Goal: Task Accomplishment & Management: Use online tool/utility

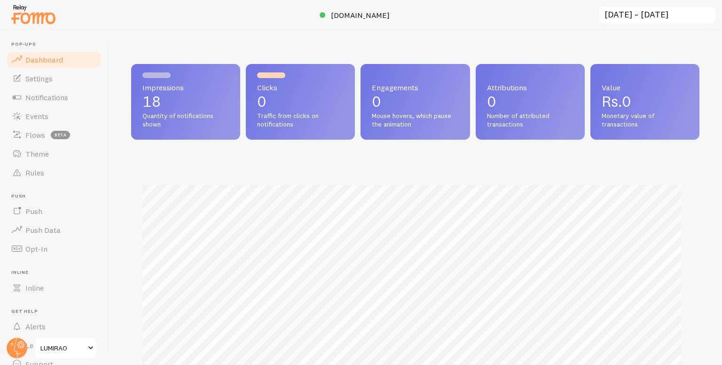
scroll to position [247, 561]
click at [43, 114] on span "Events" at bounding box center [36, 115] width 23 height 9
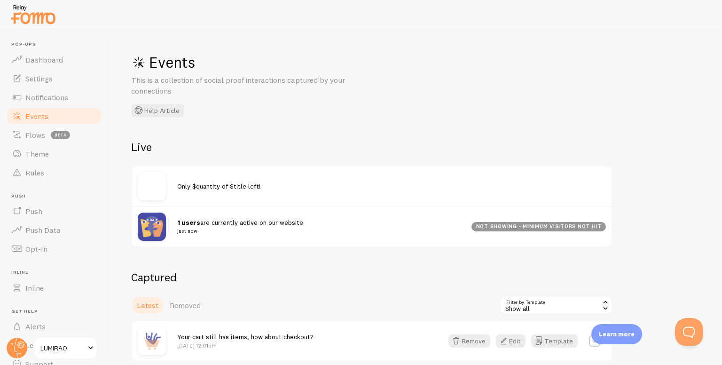
scroll to position [50, 0]
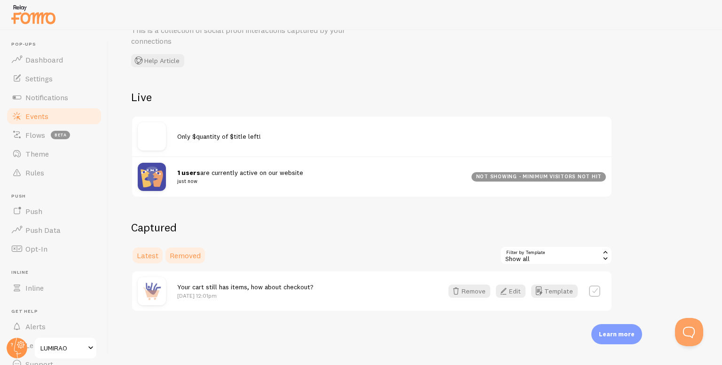
click at [181, 252] on span "Removed" at bounding box center [185, 255] width 31 height 9
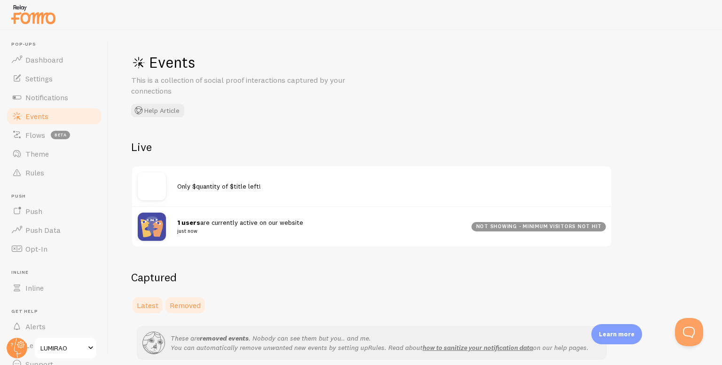
click at [152, 310] on link "Latest" at bounding box center [147, 305] width 33 height 19
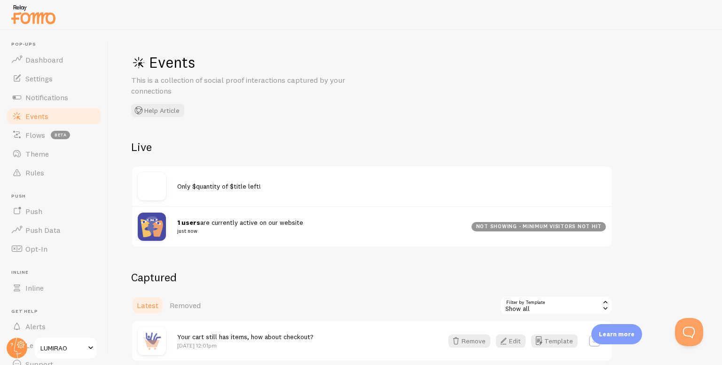
scroll to position [50, 0]
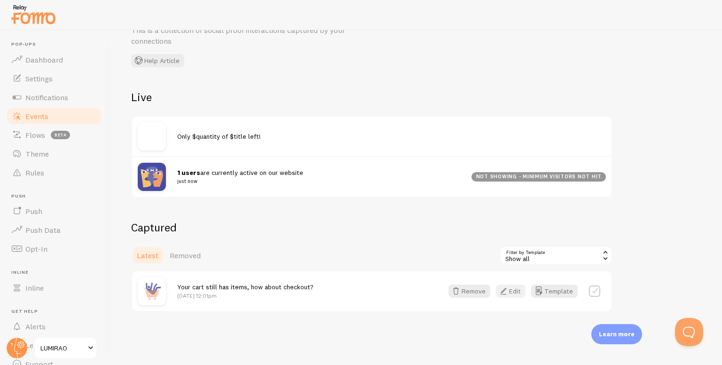
click at [521, 295] on button "Edit" at bounding box center [511, 290] width 30 height 13
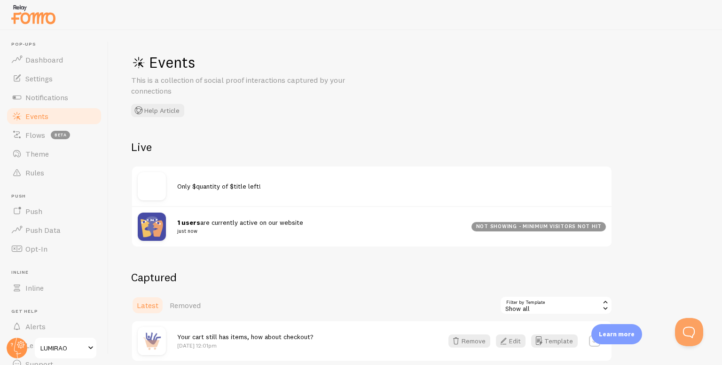
scroll to position [50, 0]
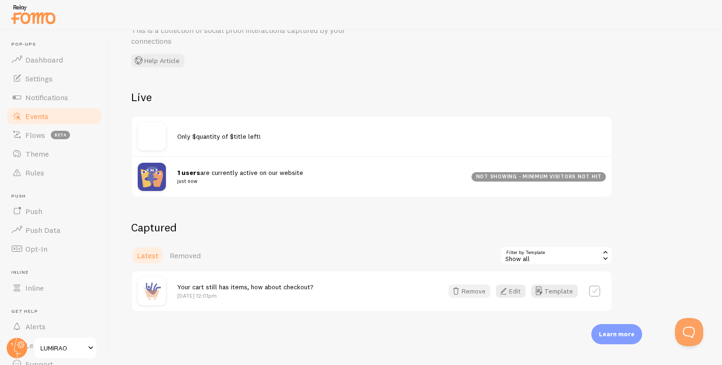
click at [480, 292] on button "Remove" at bounding box center [470, 290] width 42 height 13
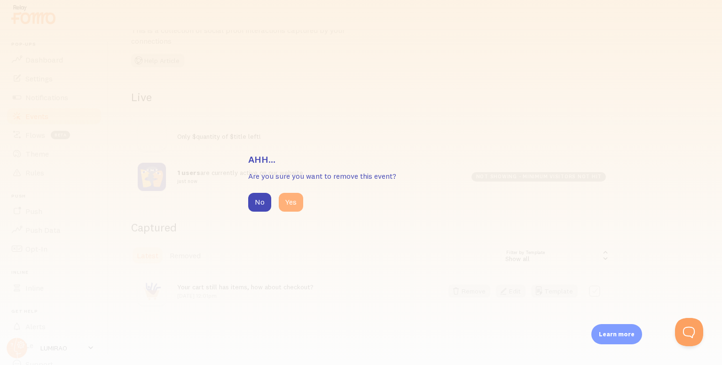
click at [286, 200] on button "Yes" at bounding box center [291, 202] width 24 height 19
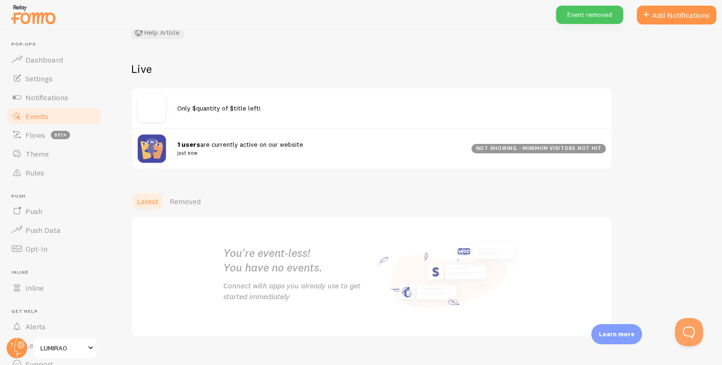
scroll to position [94, 0]
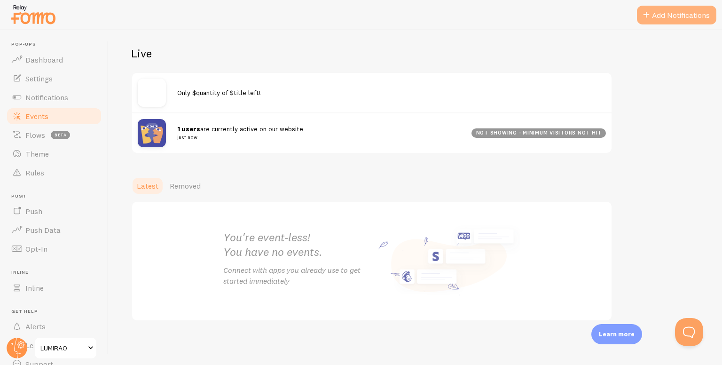
click at [665, 23] on button "Add Notifications" at bounding box center [676, 15] width 79 height 19
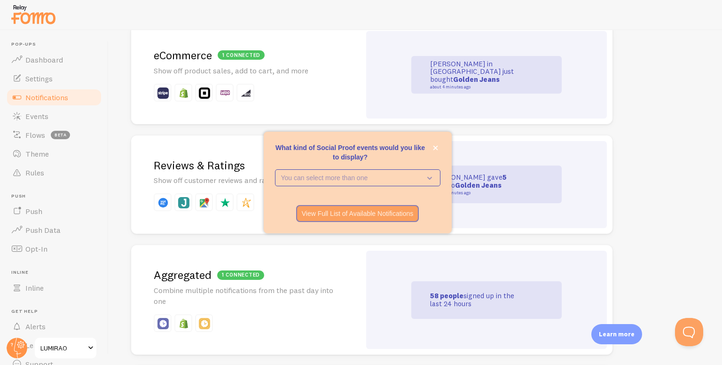
scroll to position [231, 0]
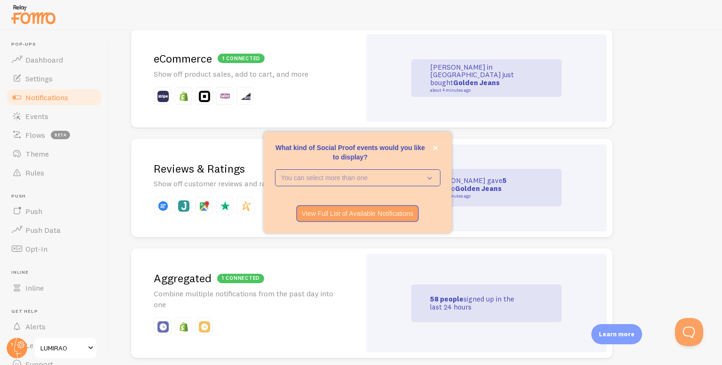
click at [430, 147] on p "What kind of Social Proof events would you like to display?" at bounding box center [358, 152] width 166 height 19
click at [434, 147] on icon "close," at bounding box center [435, 148] width 5 height 5
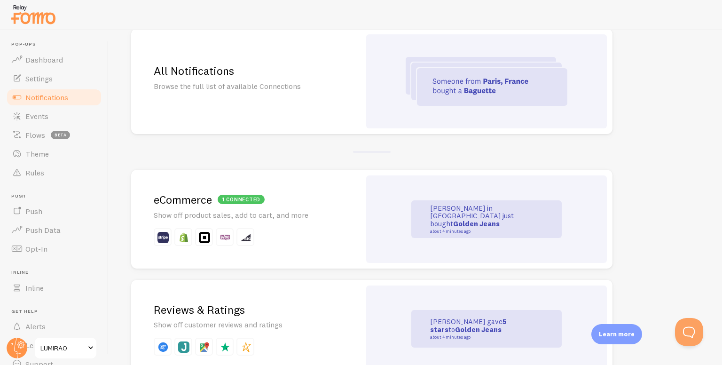
scroll to position [0, 0]
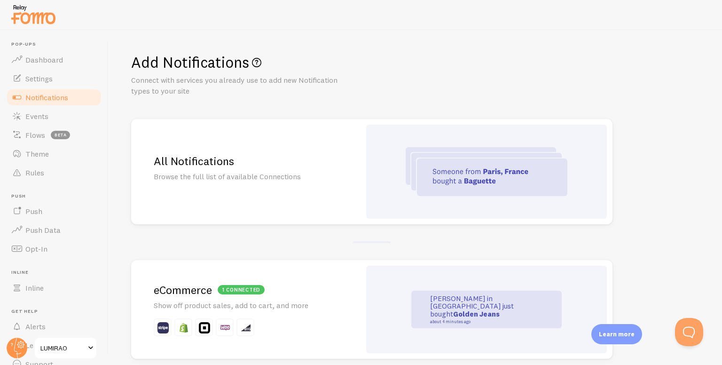
click at [256, 187] on div "All Notifications Browse the full list of available Connections" at bounding box center [245, 171] width 229 height 105
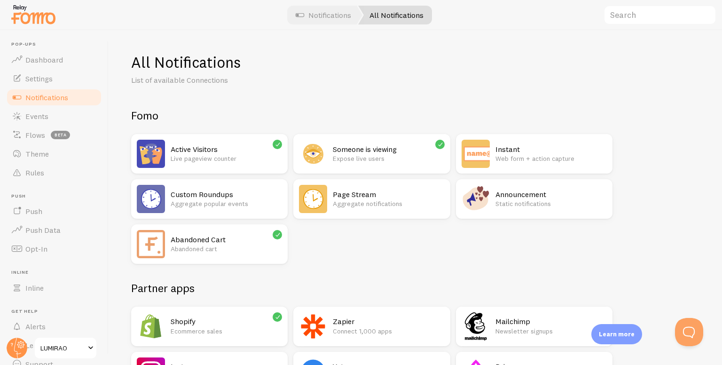
click at [493, 190] on div "Announcement Static notifications" at bounding box center [534, 198] width 157 height 39
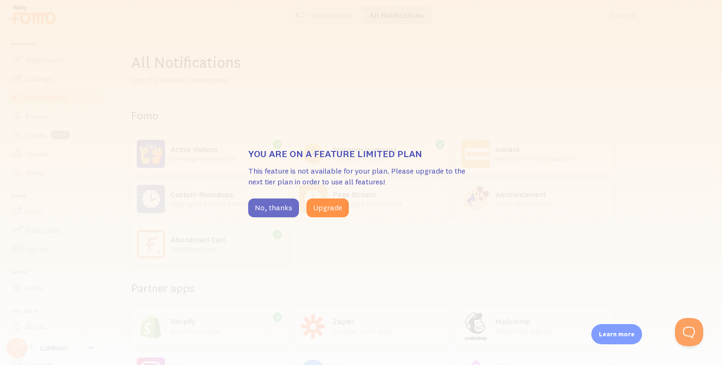
click at [284, 205] on button "No, thanks" at bounding box center [273, 207] width 51 height 19
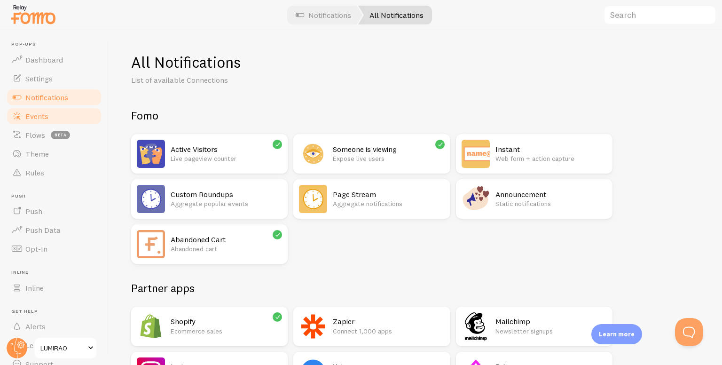
click at [52, 117] on link "Events" at bounding box center [54, 116] width 97 height 19
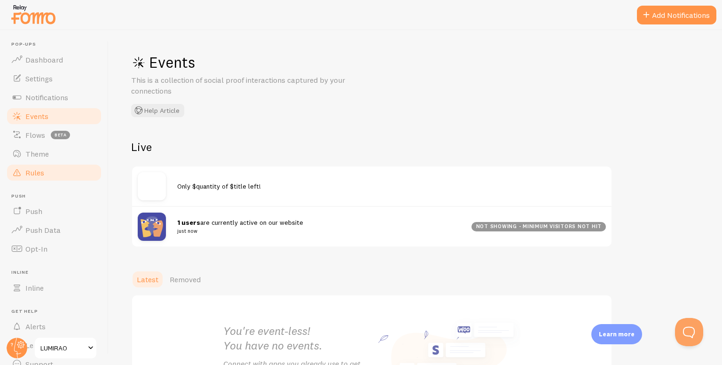
click at [27, 174] on span "Rules" at bounding box center [34, 172] width 19 height 9
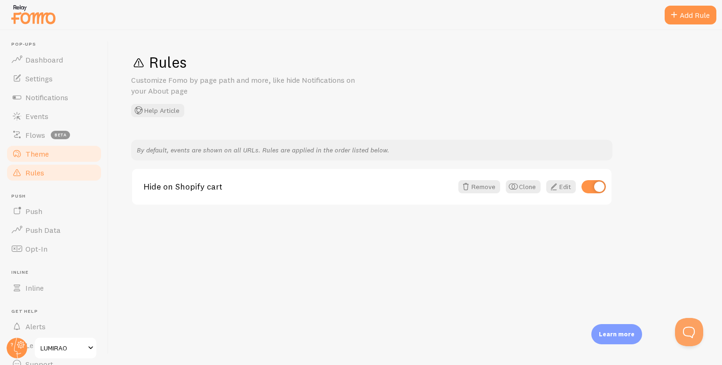
click at [39, 157] on span "Theme" at bounding box center [37, 153] width 24 height 9
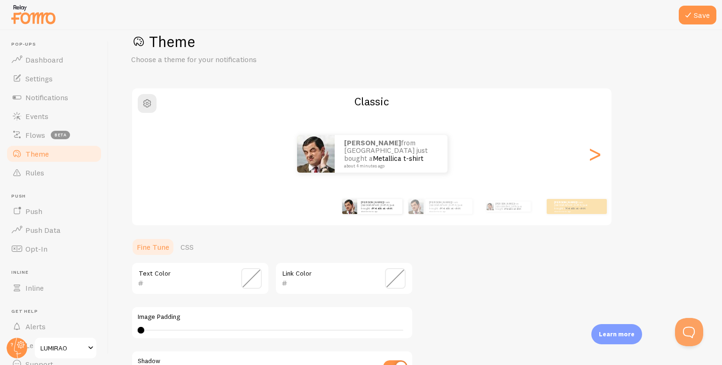
scroll to position [22, 0]
click at [378, 181] on div "[PERSON_NAME] from [GEOGRAPHIC_DATA] just bought a Metallica t-shirt about 4 mi…" at bounding box center [372, 153] width 480 height 68
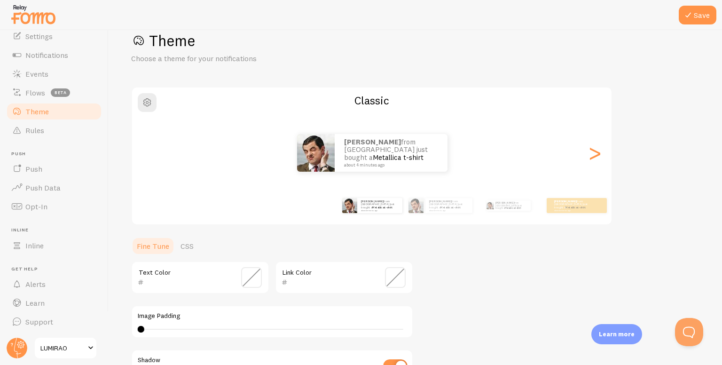
scroll to position [0, 0]
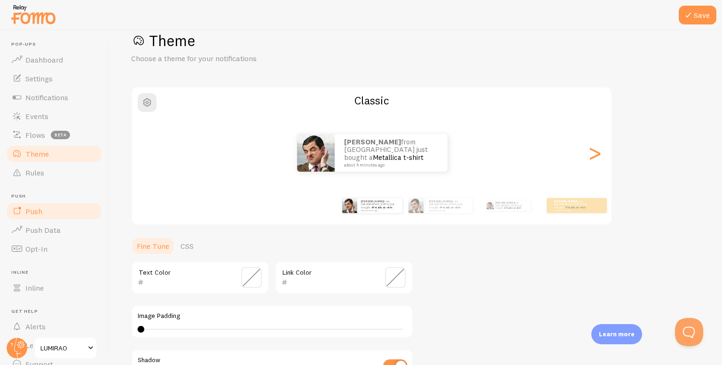
click at [38, 215] on span "Push" at bounding box center [33, 210] width 17 height 9
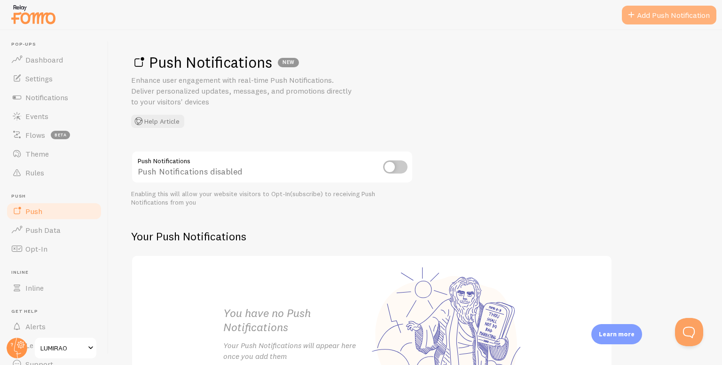
click at [649, 21] on link "Add Push Notification" at bounding box center [669, 15] width 95 height 19
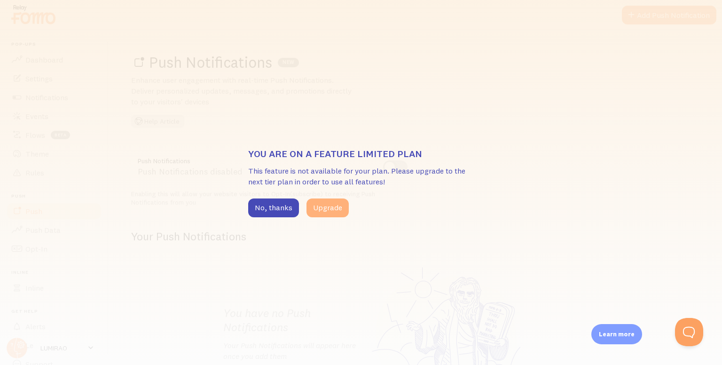
click at [307, 211] on button "Upgrade" at bounding box center [328, 207] width 42 height 19
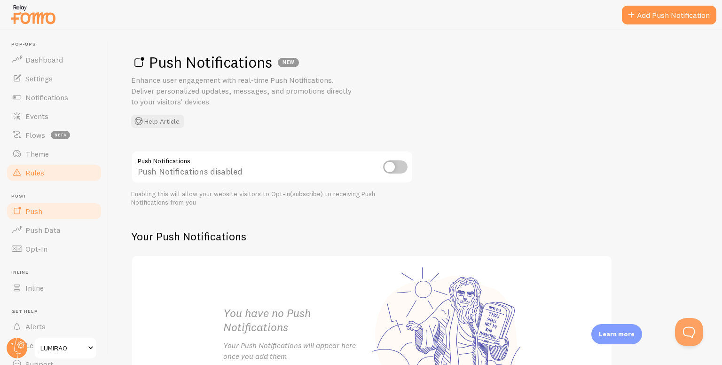
click at [30, 164] on link "Rules" at bounding box center [54, 172] width 97 height 19
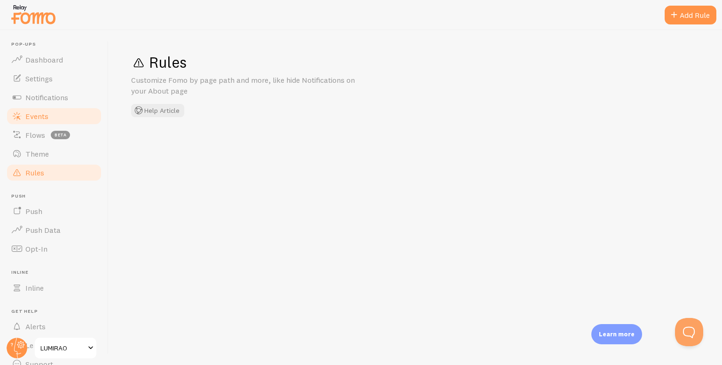
click at [51, 110] on link "Events" at bounding box center [54, 116] width 97 height 19
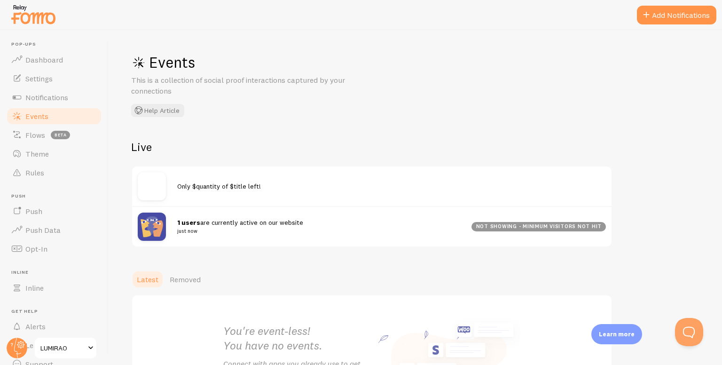
scroll to position [94, 0]
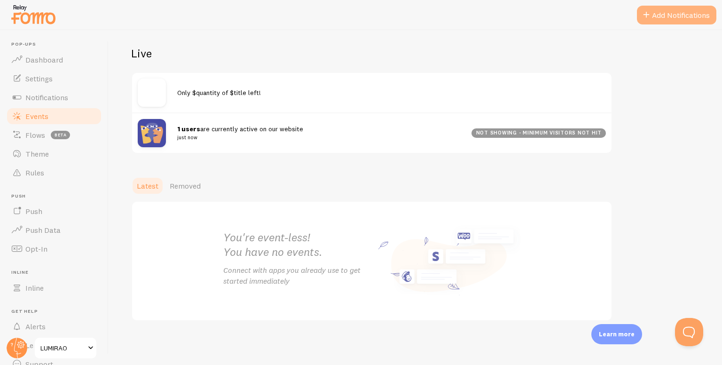
click at [694, 16] on button "Add Notifications" at bounding box center [676, 15] width 79 height 19
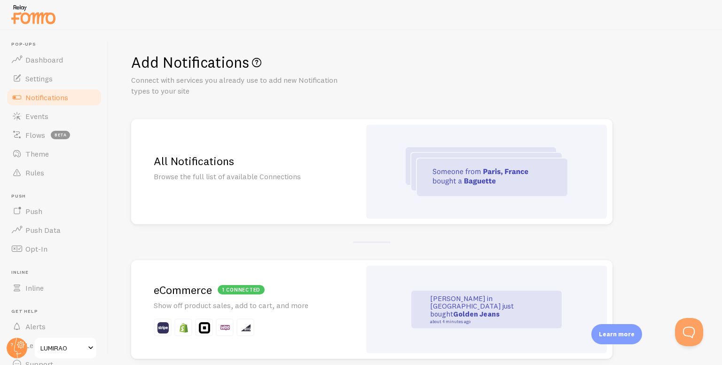
scroll to position [81, 0]
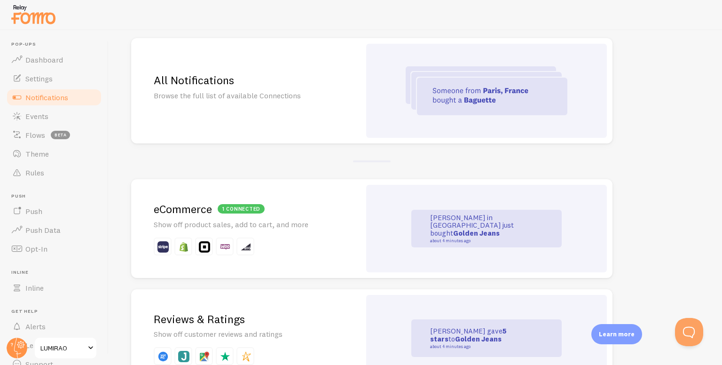
click at [305, 210] on h2 "1 connected eCommerce" at bounding box center [246, 209] width 184 height 15
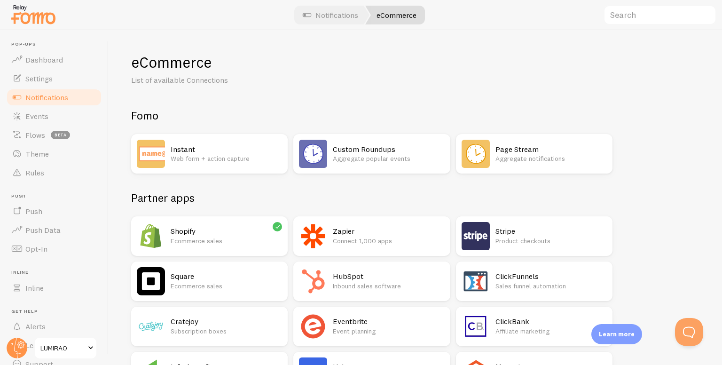
click at [248, 158] on p "Web form + action capture" at bounding box center [226, 158] width 111 height 9
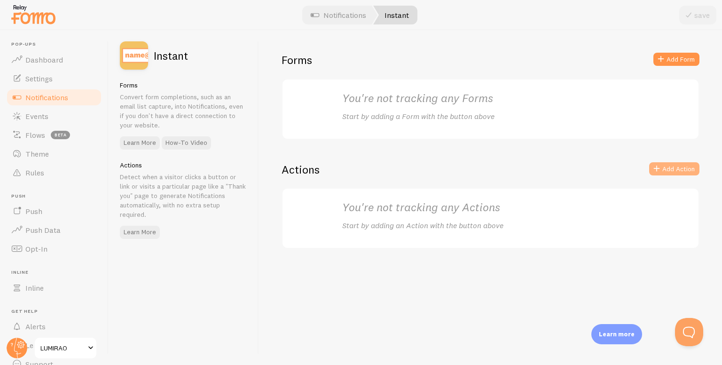
click at [685, 171] on button "Add Action" at bounding box center [674, 168] width 50 height 13
